Goal: Information Seeking & Learning: Find specific page/section

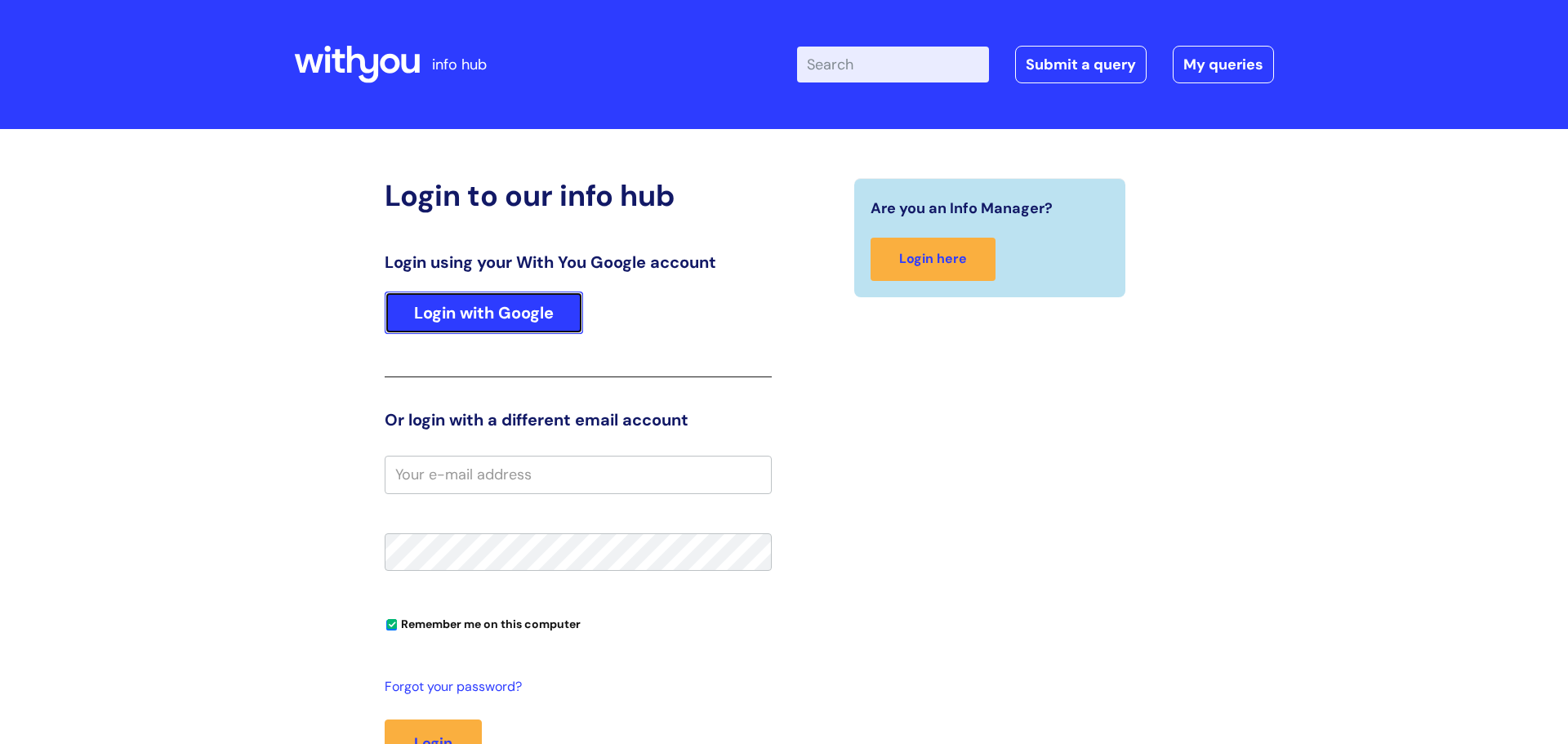
click at [419, 312] on link "Login with Google" at bounding box center [483, 313] width 198 height 43
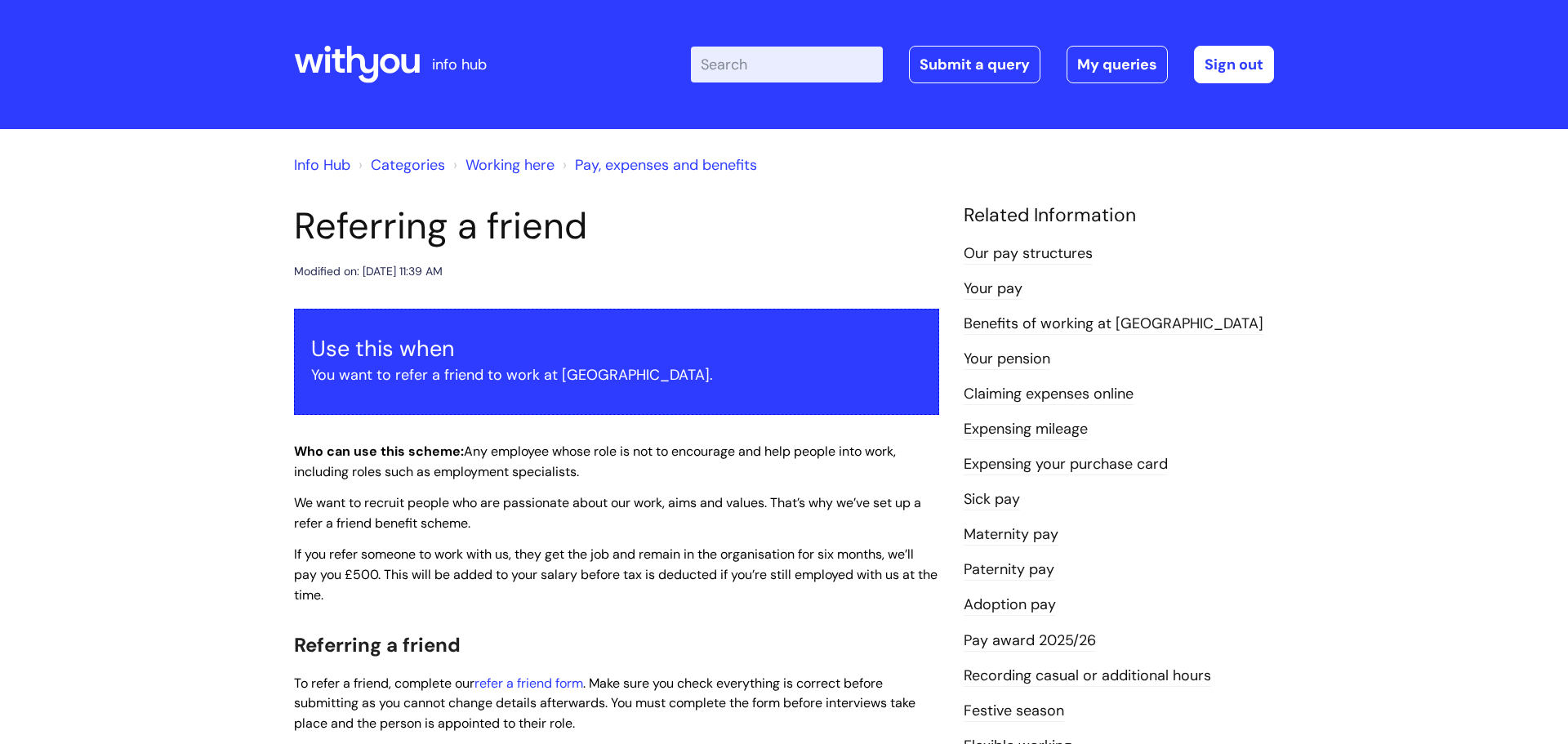
click at [785, 55] on input "Enter your search term here..." at bounding box center [786, 64] width 192 height 36
click at [1015, 252] on link "Our pay structures" at bounding box center [1028, 254] width 129 height 21
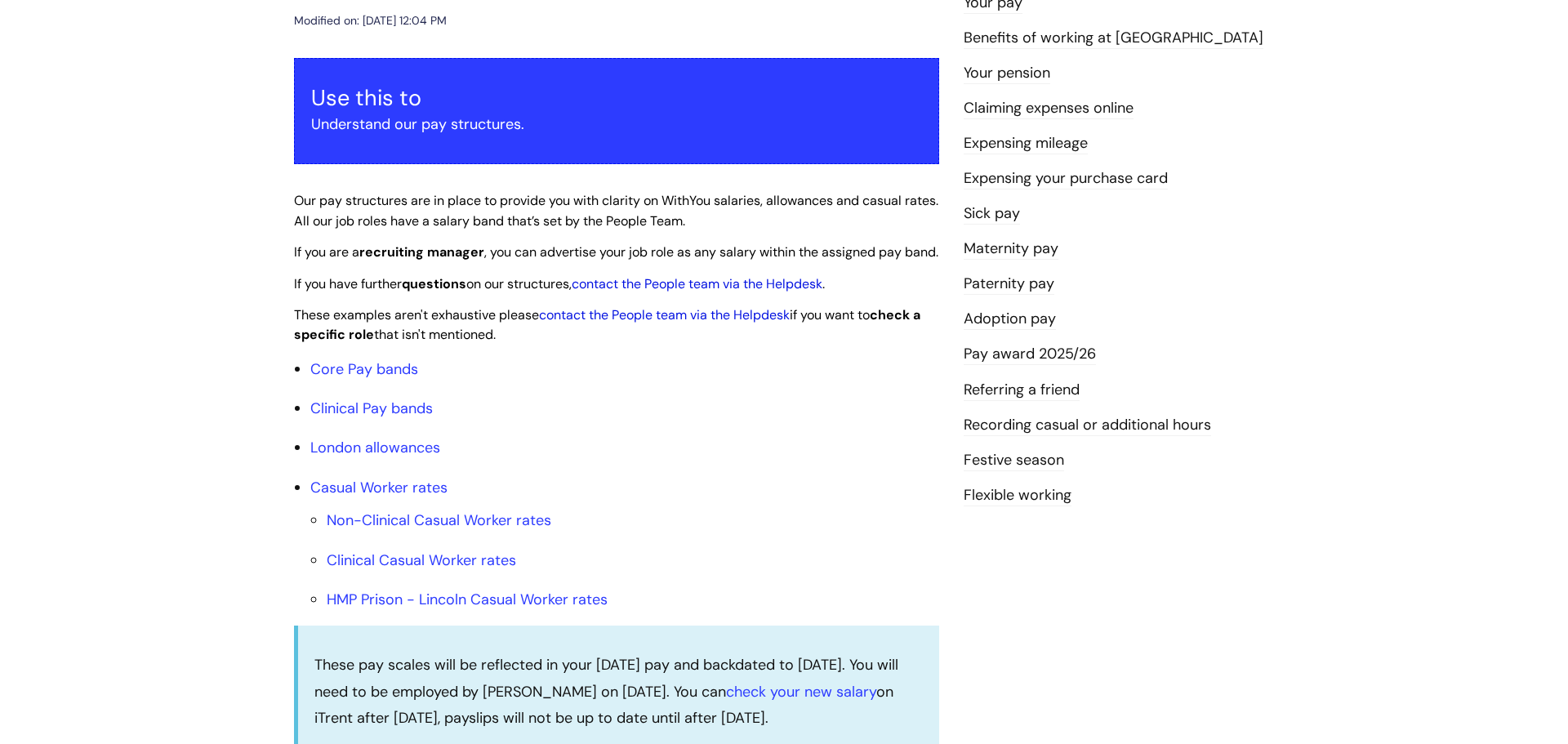
scroll to position [263, 0]
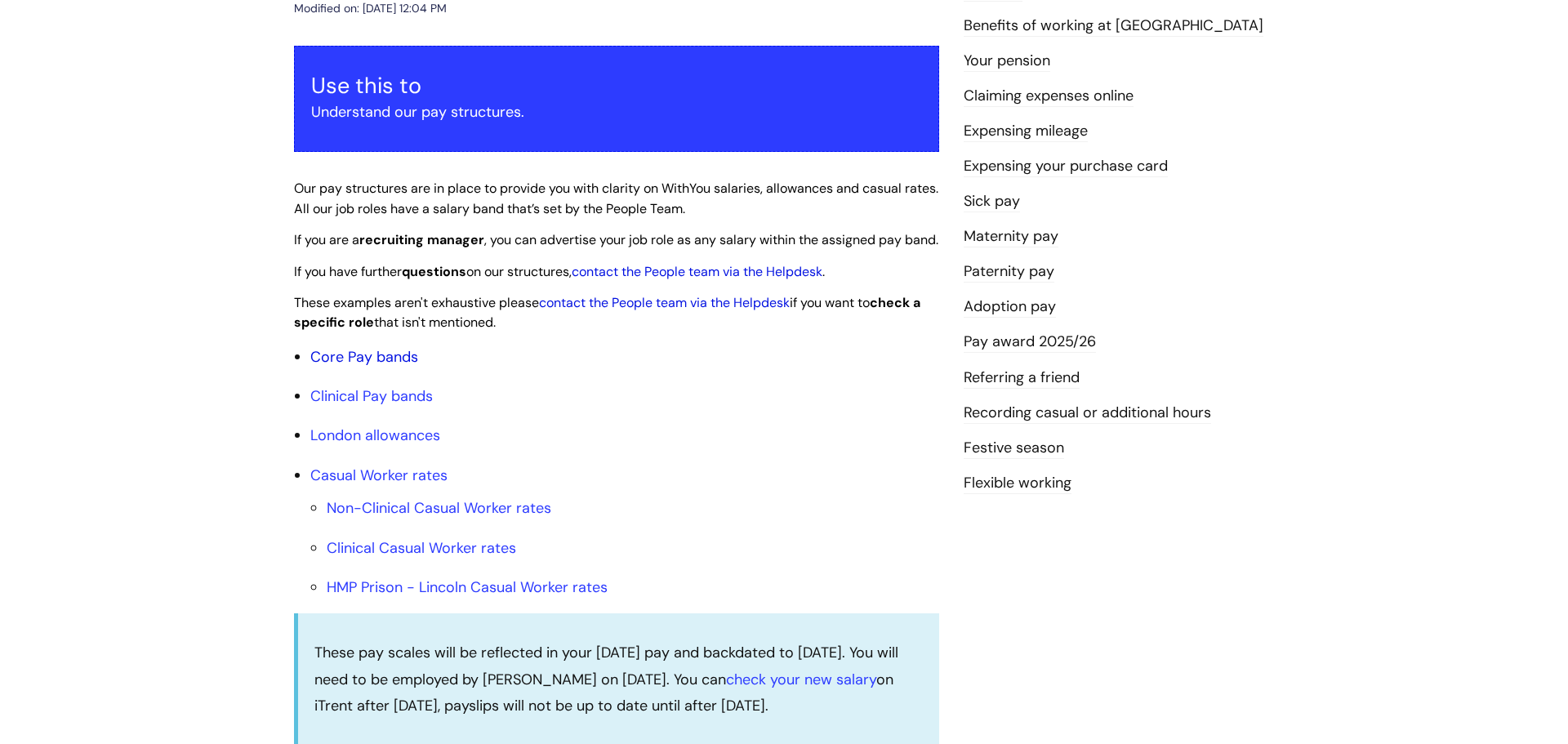
click at [353, 367] on link "Core Pay bands" at bounding box center [364, 357] width 108 height 19
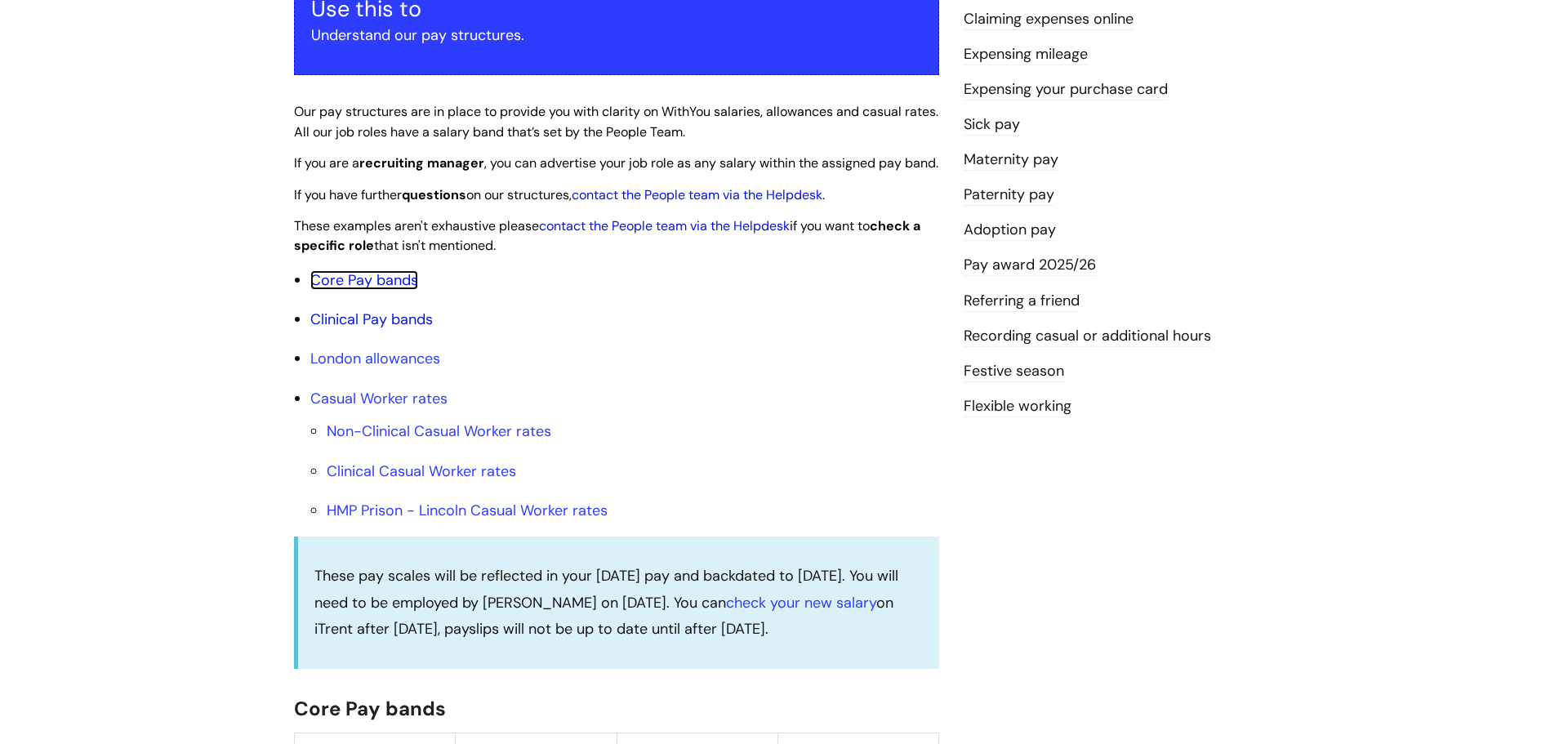
scroll to position [366, 0]
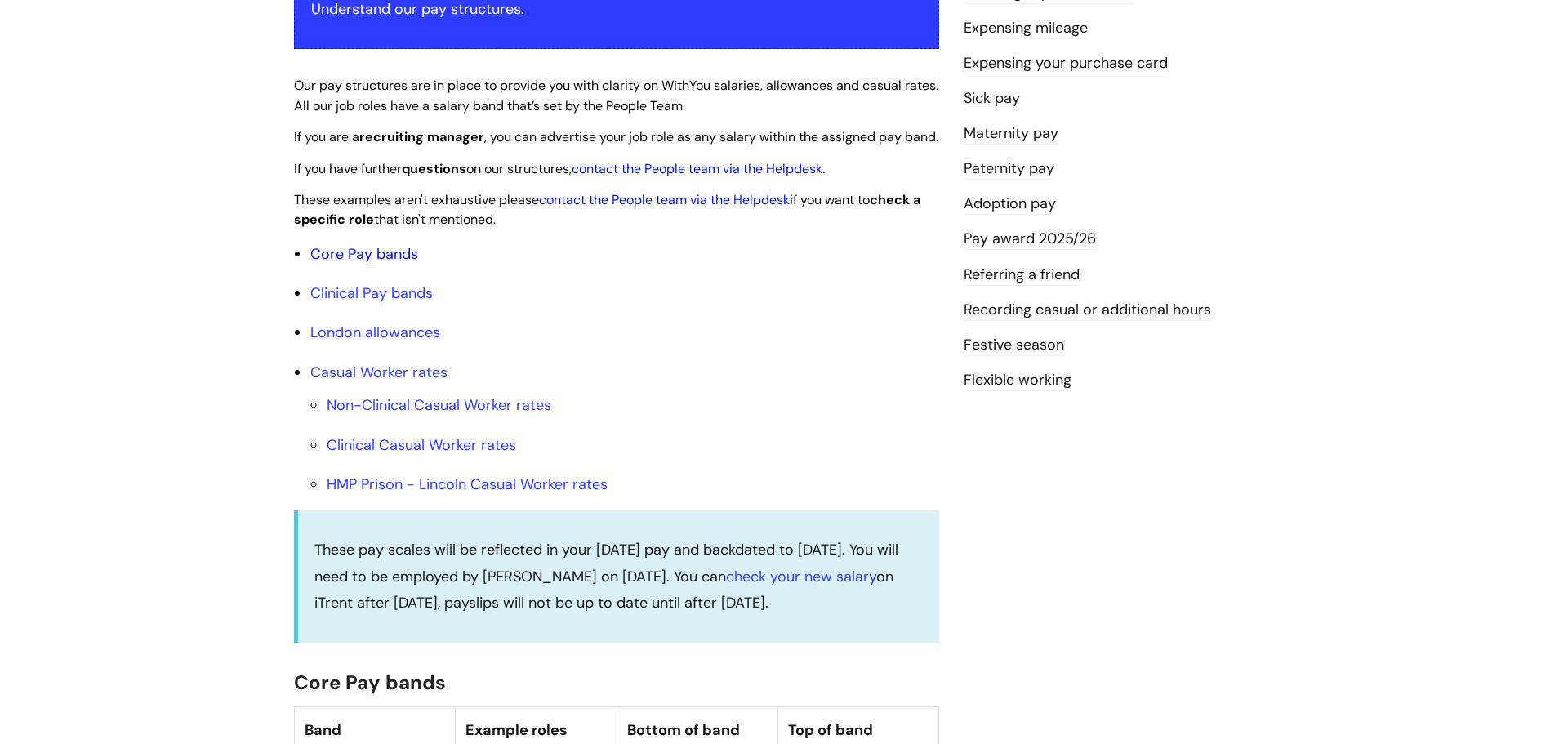
click at [373, 264] on link "Core Pay bands" at bounding box center [364, 254] width 108 height 19
click at [389, 264] on link "Core Pay bands" at bounding box center [364, 254] width 108 height 19
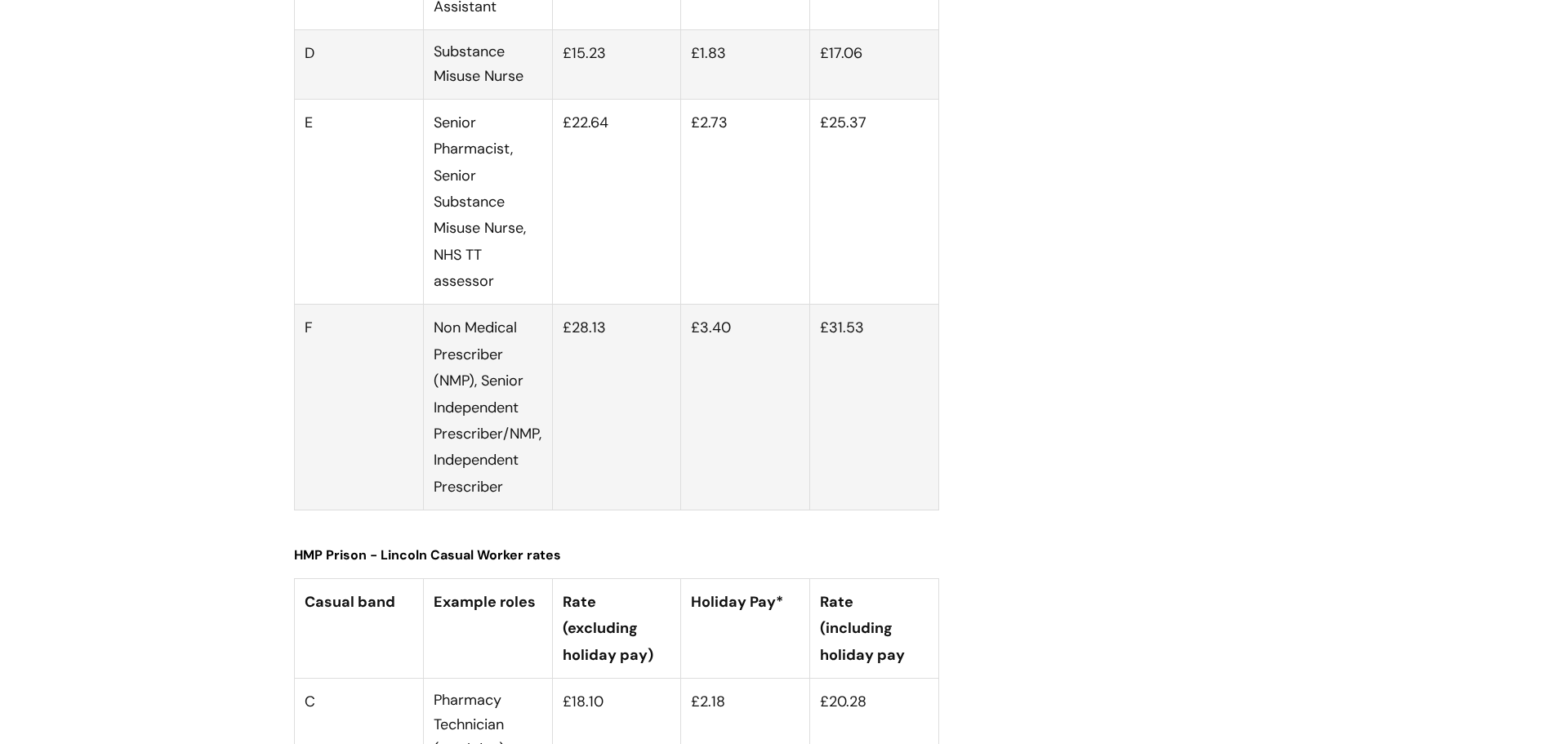
scroll to position [6149, 0]
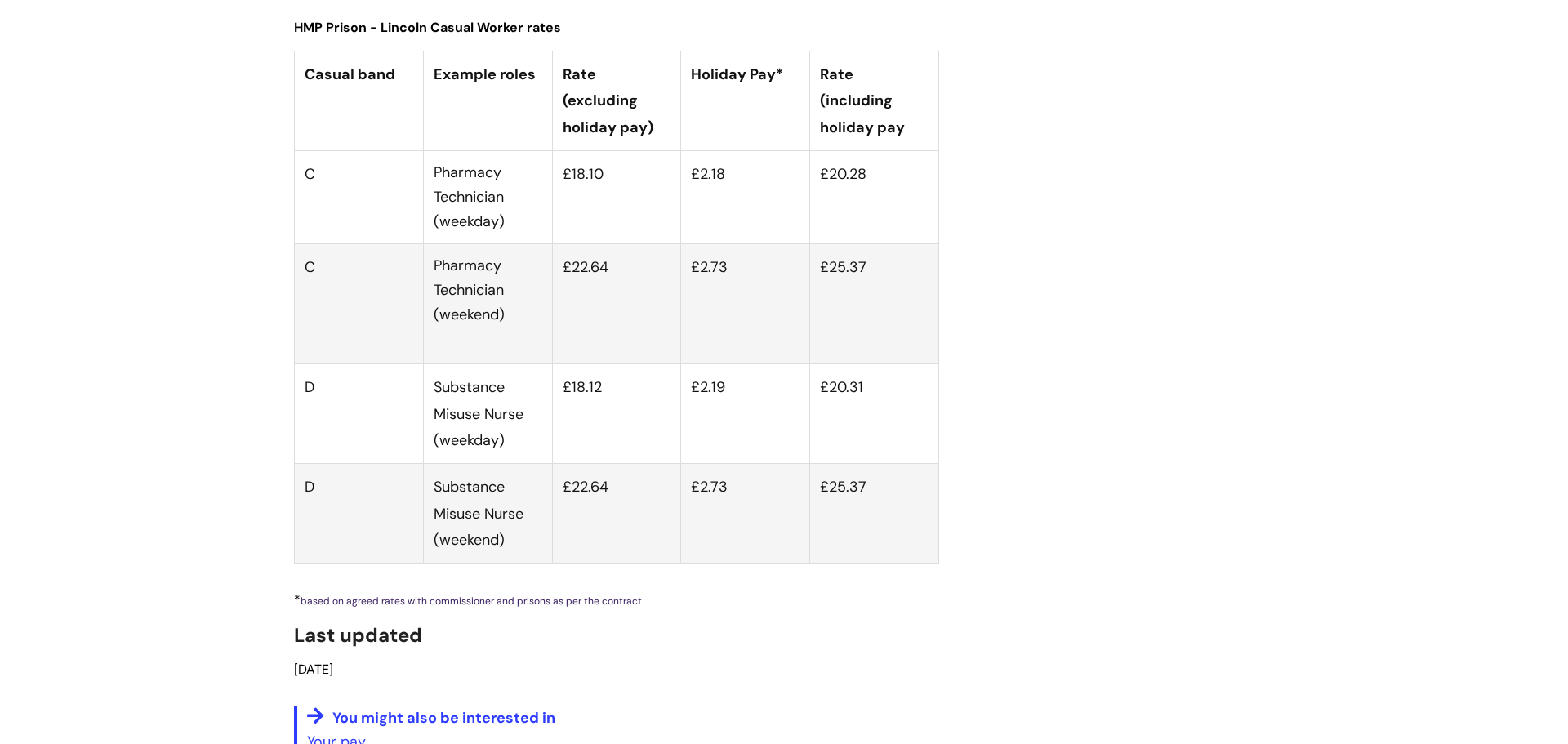
type textarea "Out of date"
type input "Please Wait..."
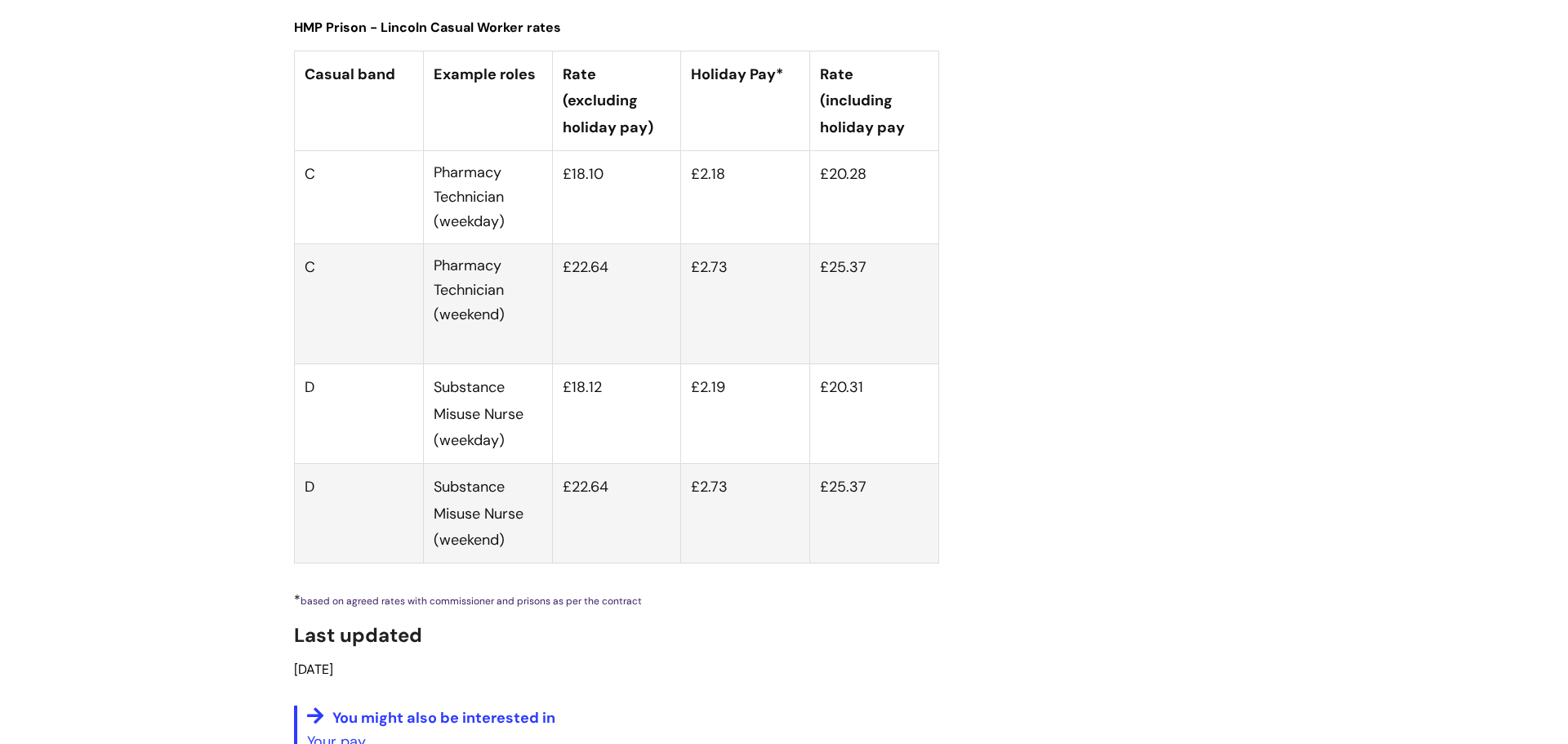
scroll to position [6138, 0]
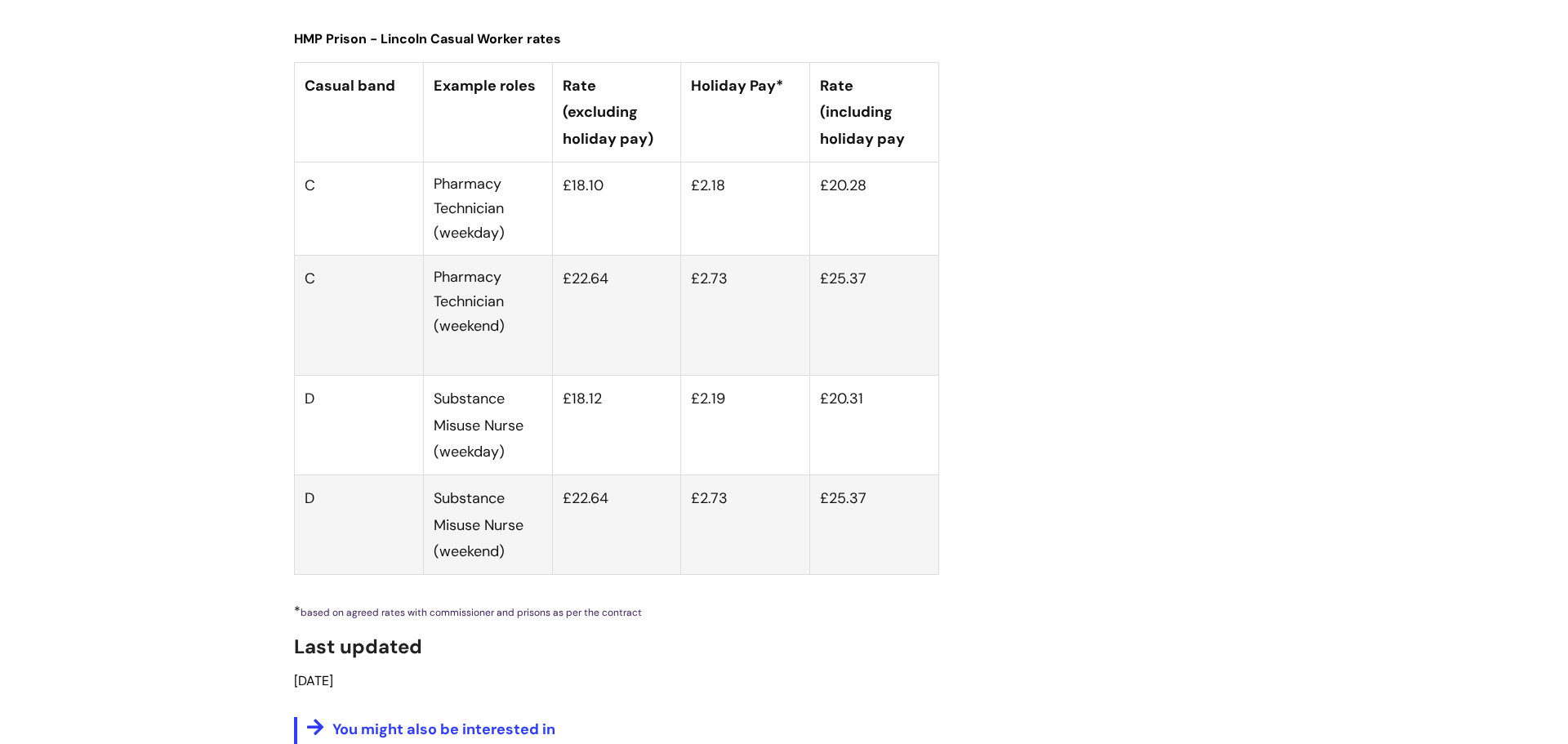
click at [317, 743] on link "Your pay" at bounding box center [337, 753] width 58 height 19
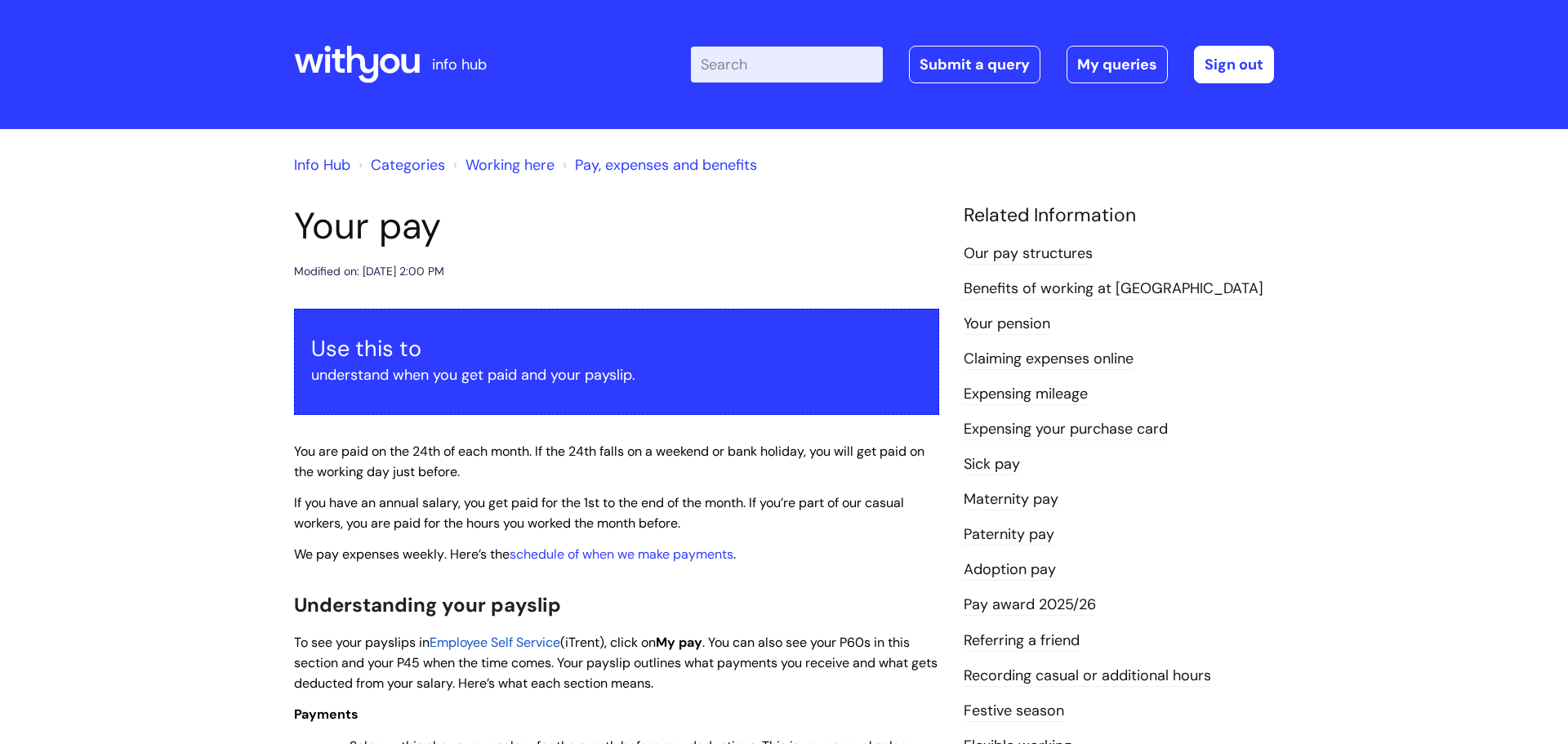
click at [786, 65] on input "Enter your search term here..." at bounding box center [786, 64] width 192 height 36
type input "vacancies"
click button "Search" at bounding box center [0, 0] width 0 height 0
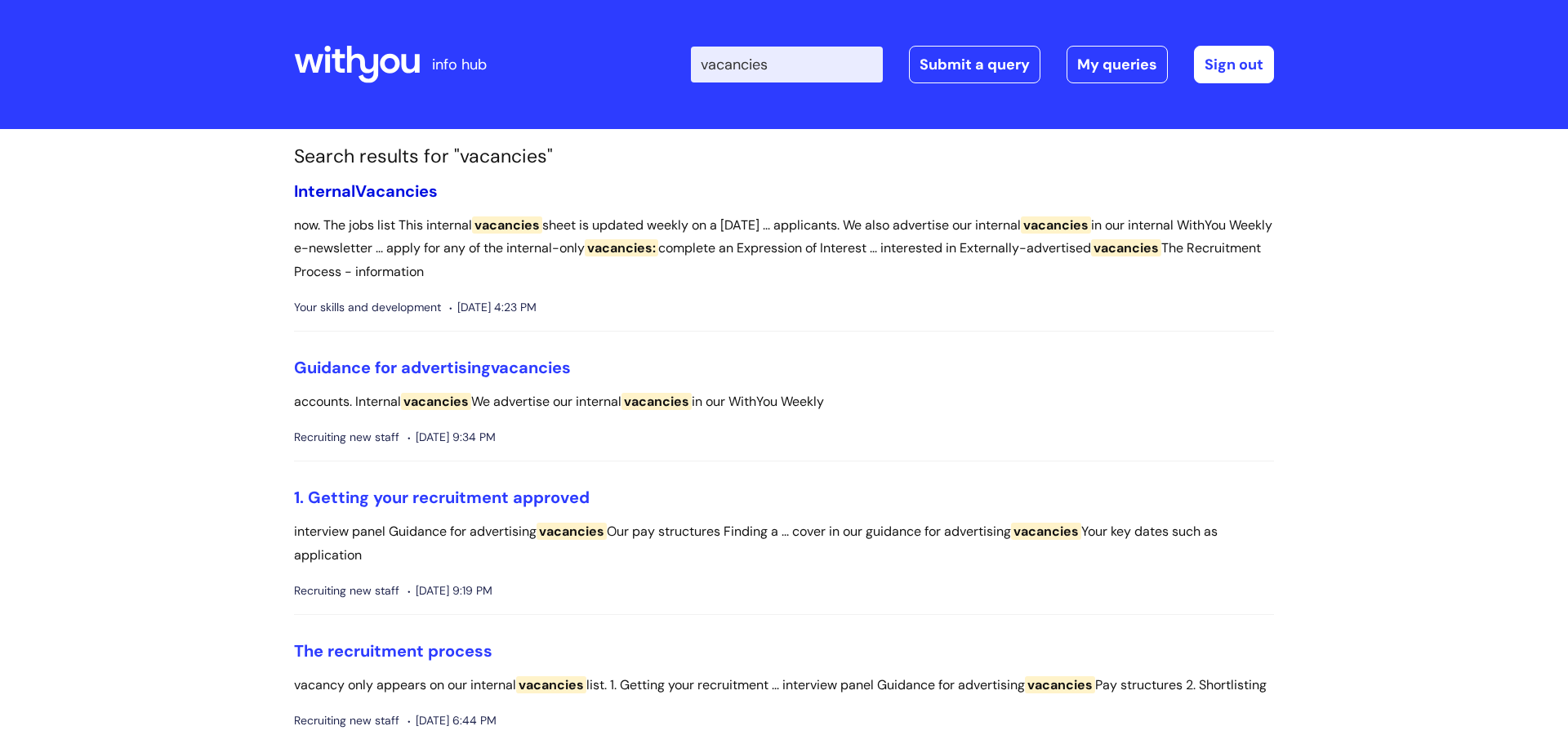
click at [326, 195] on link "Internal Vacancies" at bounding box center [366, 192] width 144 height 21
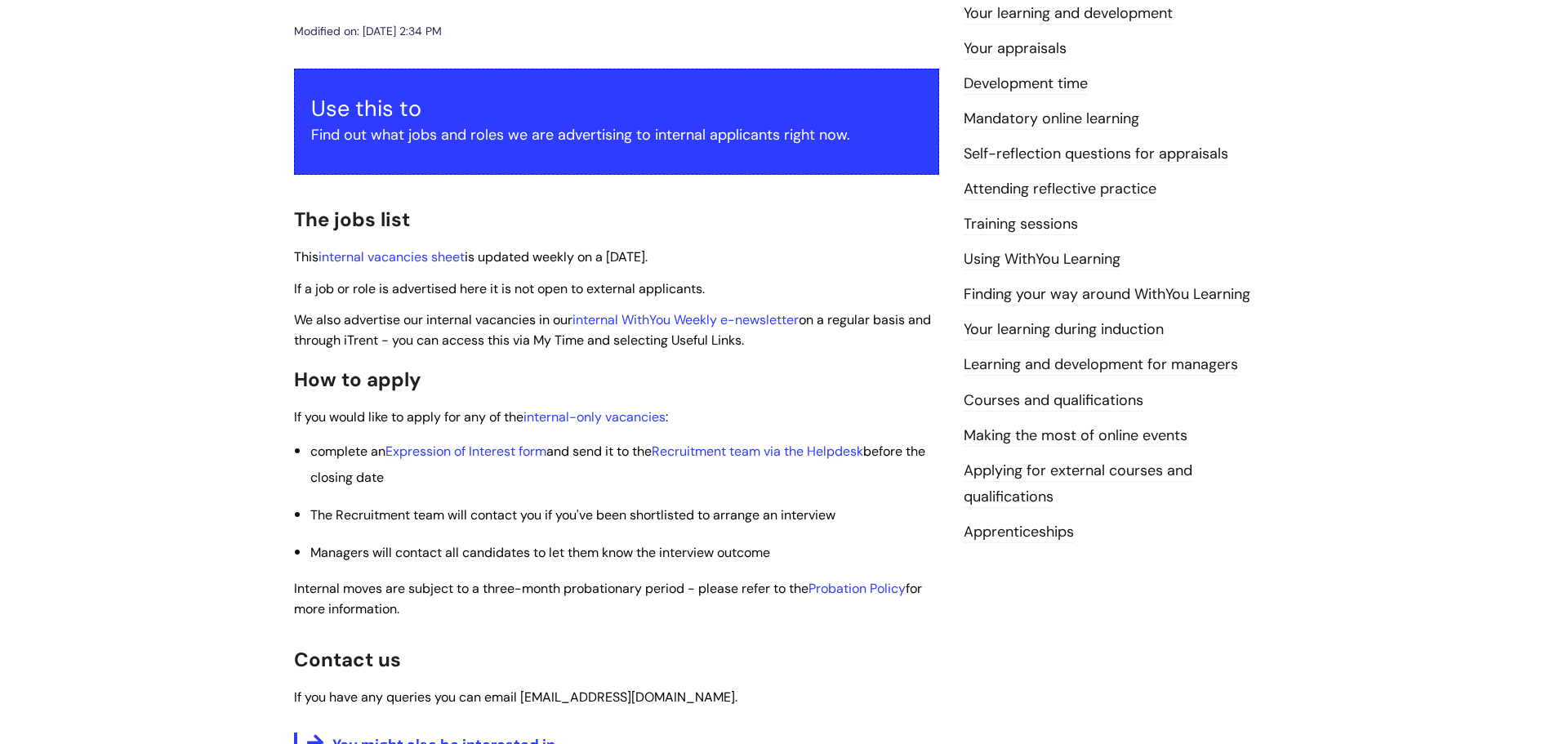
scroll to position [212, 0]
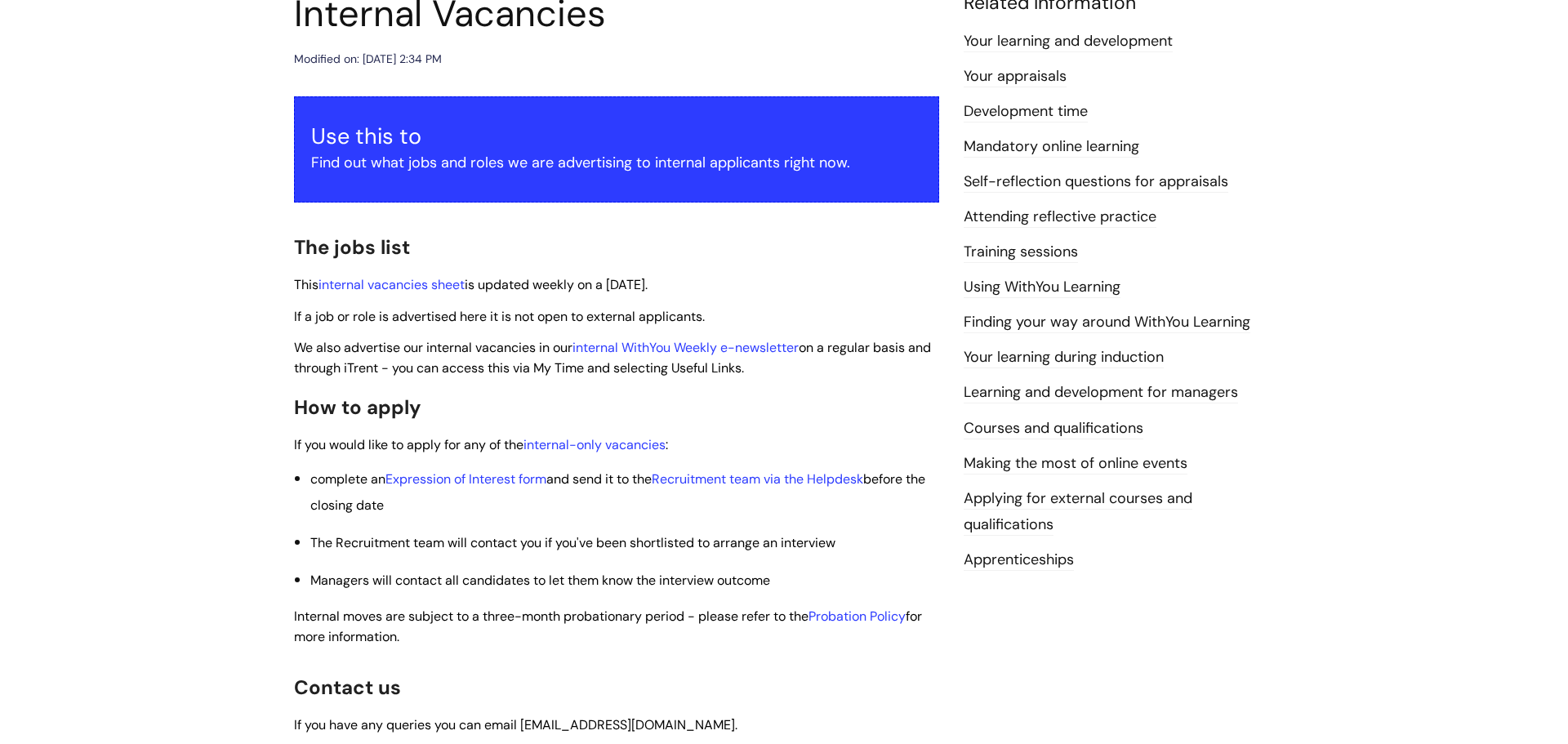
click at [477, 151] on p "Find out what jobs and roles we are advertising to internal applicants right no…" at bounding box center [617, 162] width 611 height 26
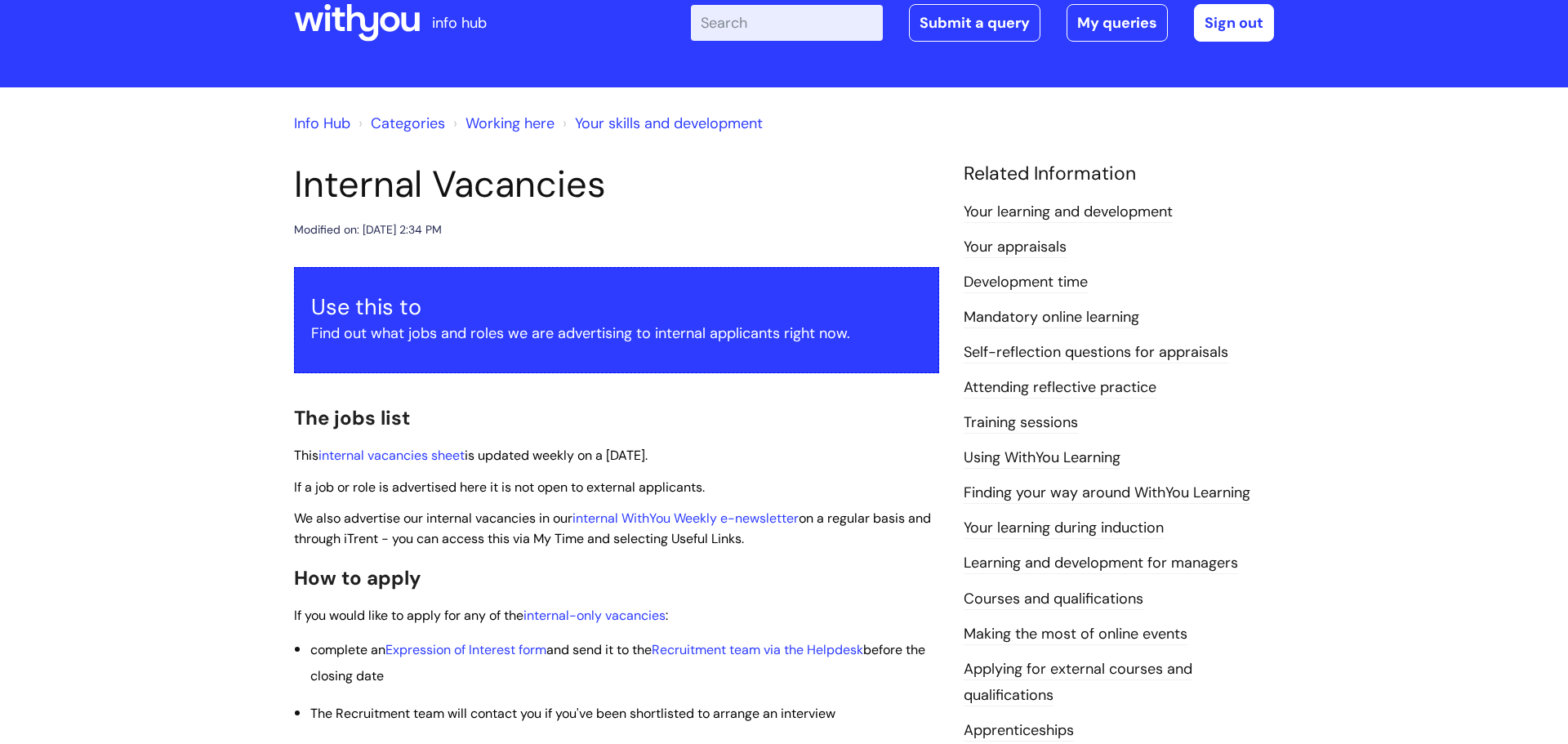
scroll to position [135, 0]
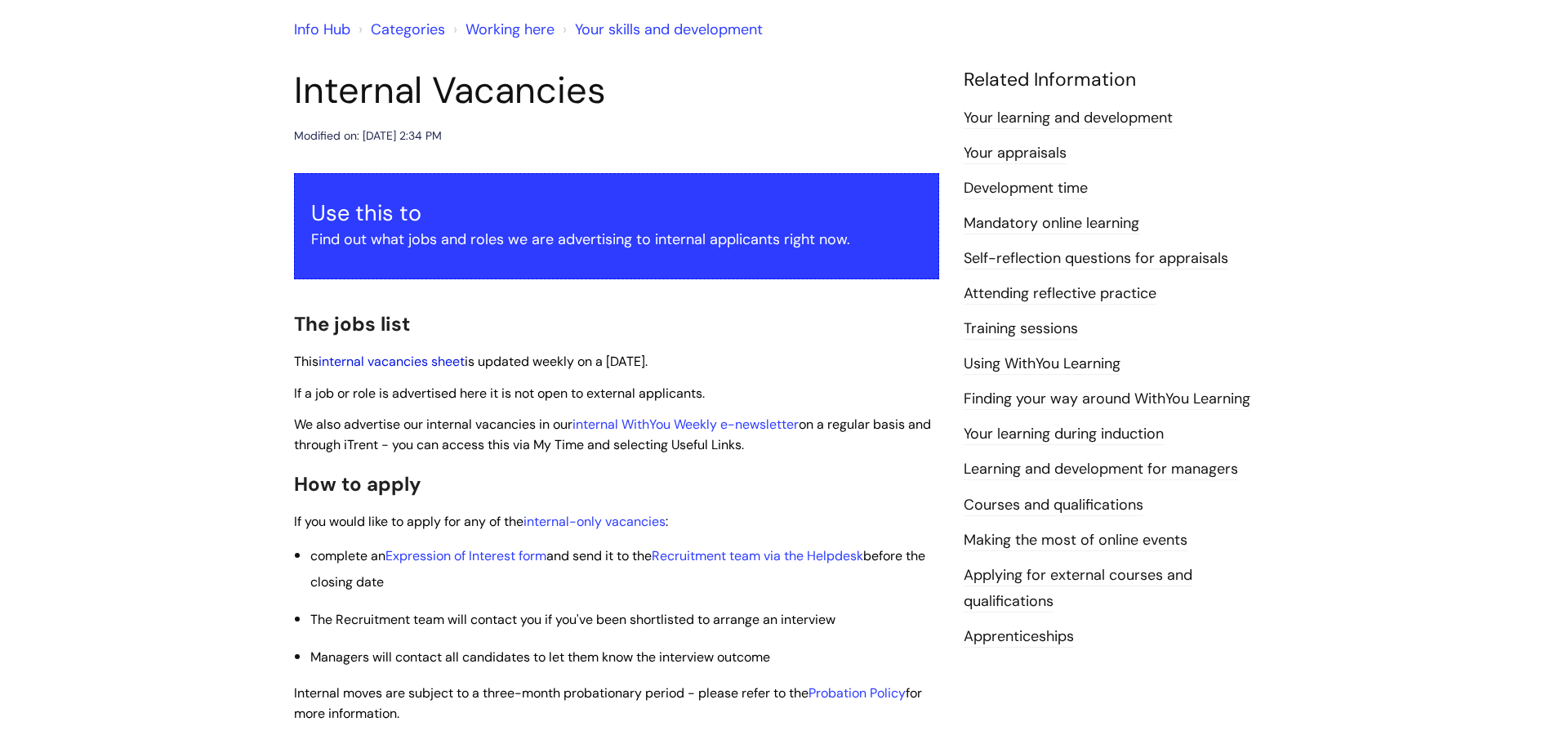
click at [400, 357] on link "internal vacancies sheet" at bounding box center [391, 362] width 146 height 18
